Goal: Information Seeking & Learning: Learn about a topic

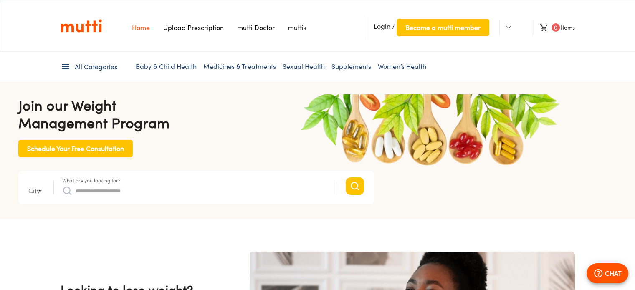
type input "*"
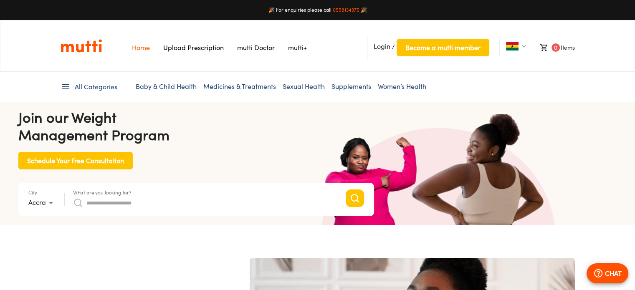
click at [69, 90] on icon at bounding box center [65, 87] width 10 height 10
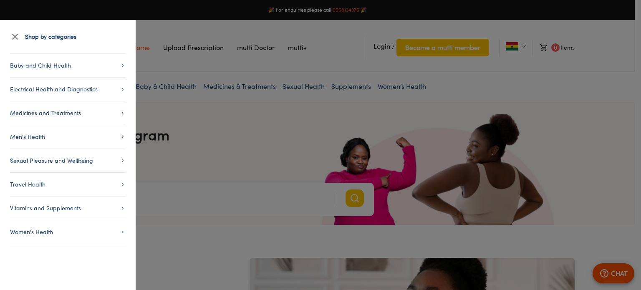
scroll to position [0, 1302]
click at [184, 74] on div at bounding box center [320, 145] width 641 height 290
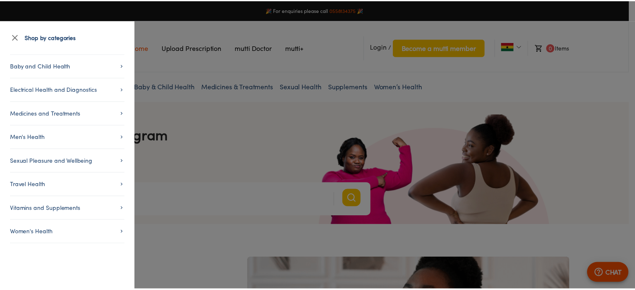
scroll to position [0, 1519]
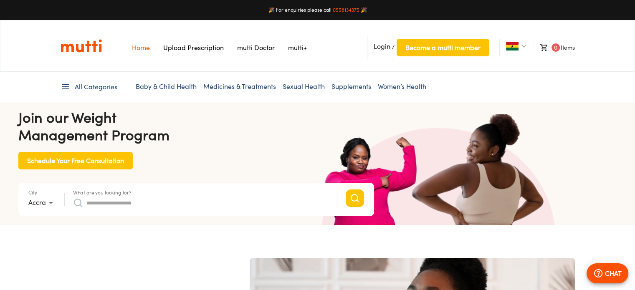
click at [247, 52] on li "mutti Doctor" at bounding box center [256, 48] width 38 height 10
click at [255, 47] on link "mutti Doctor" at bounding box center [256, 47] width 38 height 8
click at [64, 86] on icon at bounding box center [65, 87] width 10 height 10
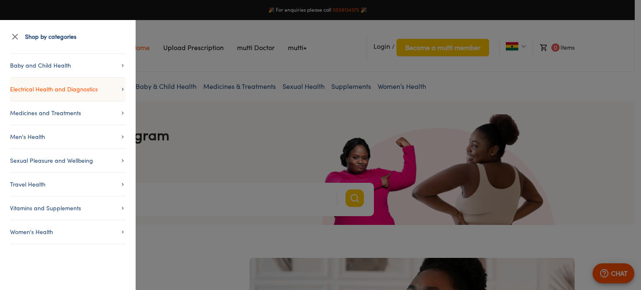
click at [110, 89] on span "Electrical Health and Diagnostics" at bounding box center [68, 89] width 116 height 10
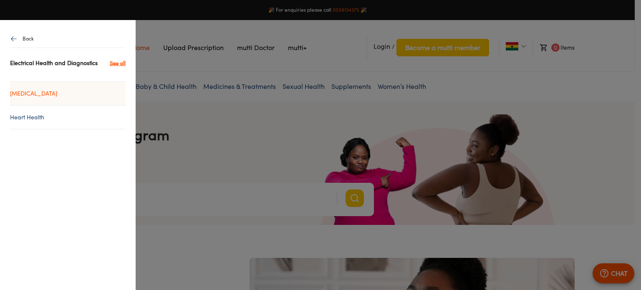
click at [58, 95] on link "[MEDICAL_DATA]" at bounding box center [68, 93] width 116 height 10
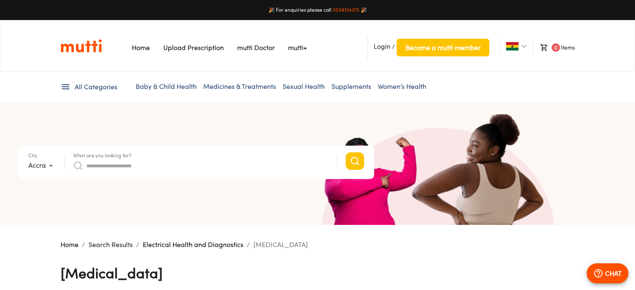
click at [62, 88] on icon at bounding box center [65, 87] width 10 height 10
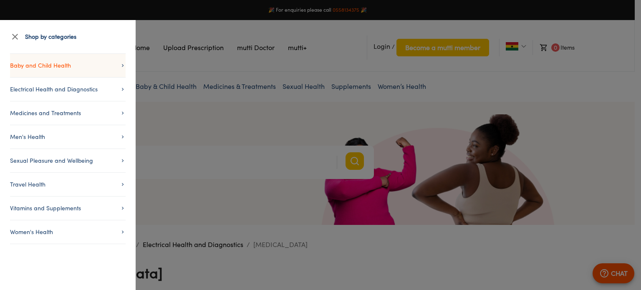
click at [75, 68] on span "Baby and Child Health" at bounding box center [68, 65] width 116 height 10
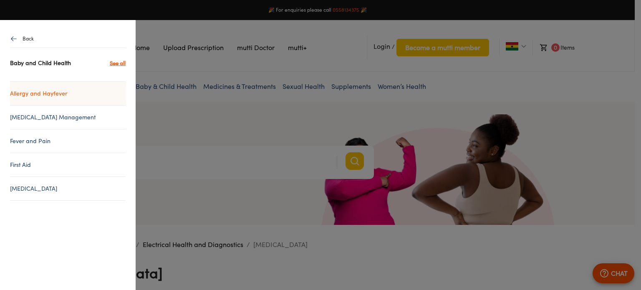
click at [50, 95] on link "Allergy and Hayfever" at bounding box center [68, 93] width 116 height 10
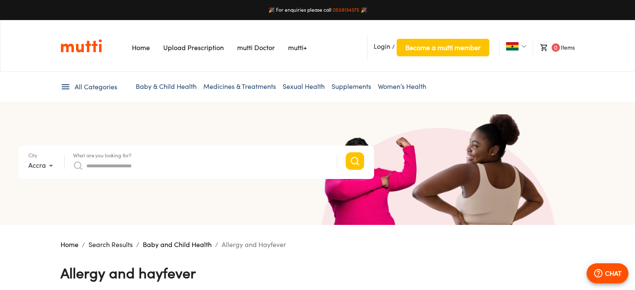
click at [65, 82] on icon at bounding box center [65, 87] width 10 height 10
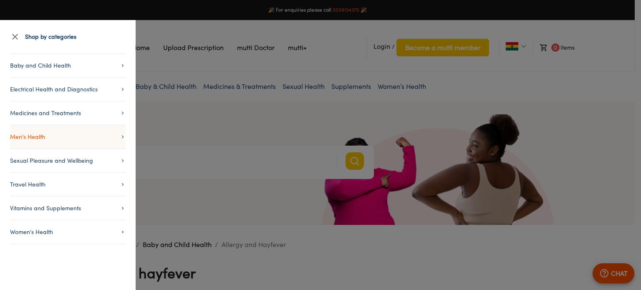
click at [57, 138] on span "Men's Health" at bounding box center [68, 137] width 116 height 10
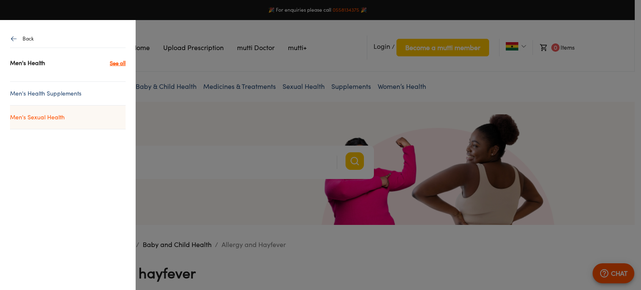
click at [51, 118] on link "Men's Sexual Health" at bounding box center [68, 117] width 116 height 10
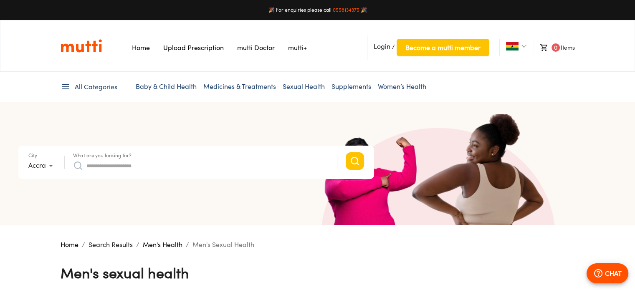
click at [66, 86] on icon at bounding box center [66, 86] width 8 height 5
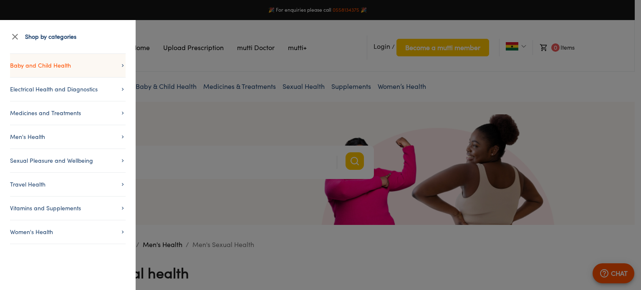
click at [63, 70] on span "Baby and Child Health" at bounding box center [68, 65] width 116 height 10
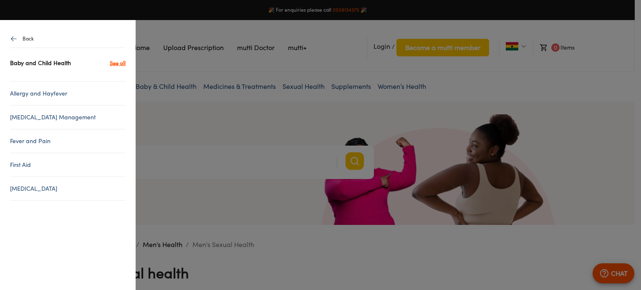
click at [15, 40] on icon "button" at bounding box center [14, 39] width 8 height 8
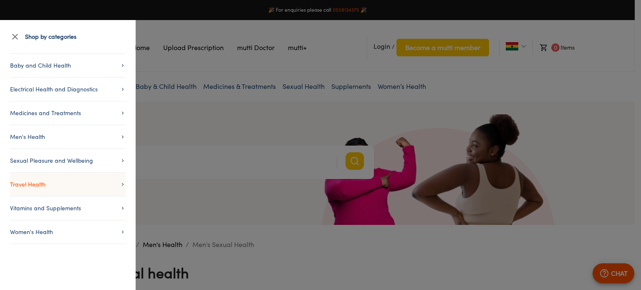
click at [44, 184] on span "Travel Health" at bounding box center [68, 184] width 116 height 10
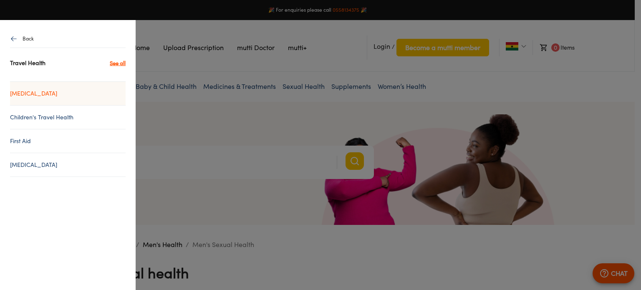
click at [45, 93] on link "[MEDICAL_DATA]" at bounding box center [68, 93] width 116 height 10
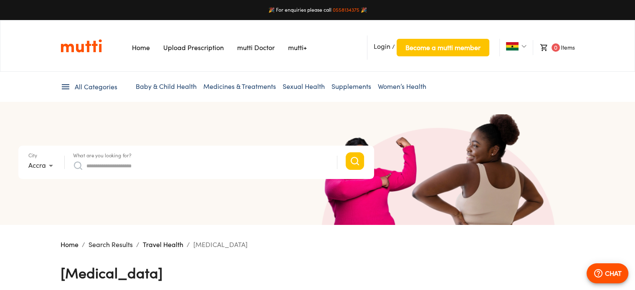
click at [297, 87] on link "Sexual Health" at bounding box center [303, 86] width 42 height 8
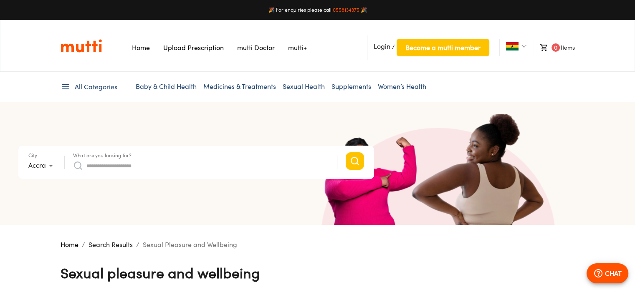
click at [341, 84] on link "Supplements" at bounding box center [351, 86] width 40 height 8
click at [344, 90] on link "Supplements" at bounding box center [351, 86] width 40 height 8
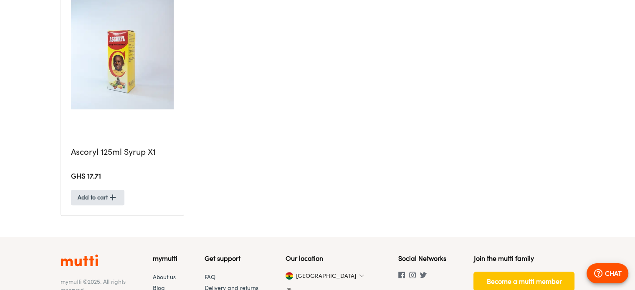
scroll to position [321, 0]
